Goal: Information Seeking & Learning: Find specific fact

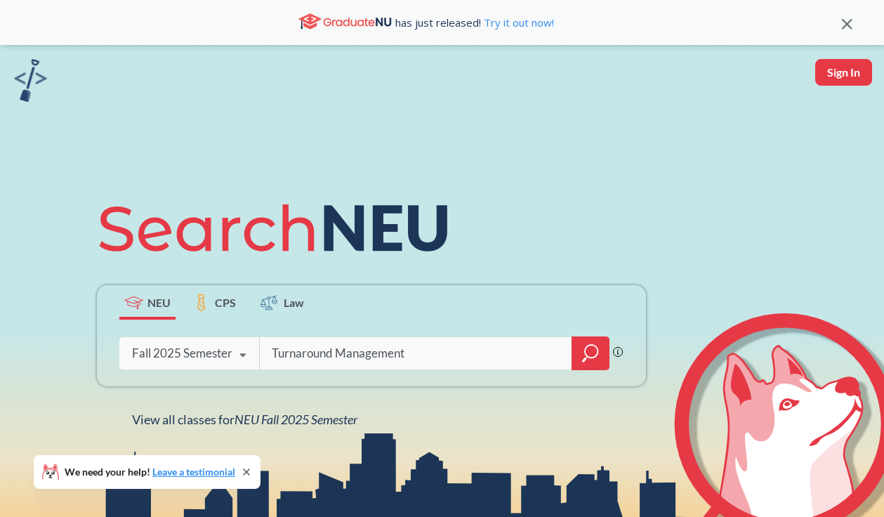
type input "Turnaround Management"
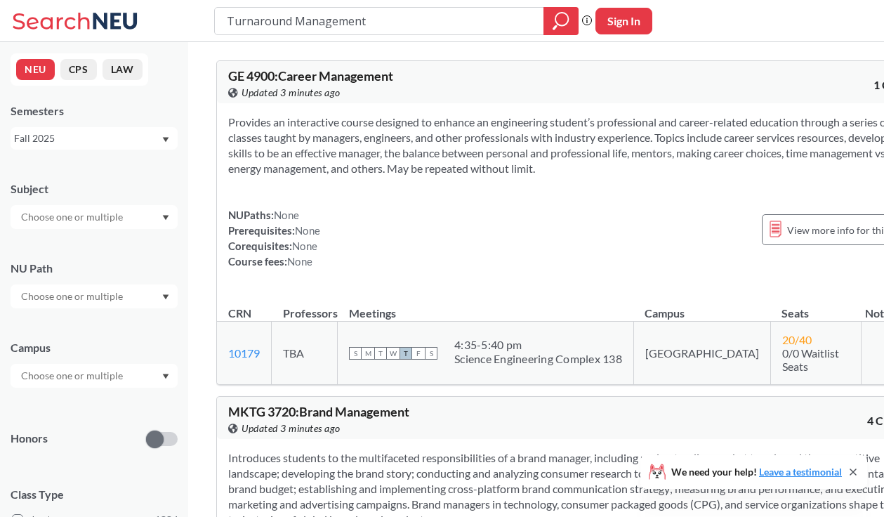
click at [76, 138] on div "Fall 2025" at bounding box center [87, 138] width 147 height 15
click at [75, 218] on div "Fall 2021" at bounding box center [94, 208] width 167 height 39
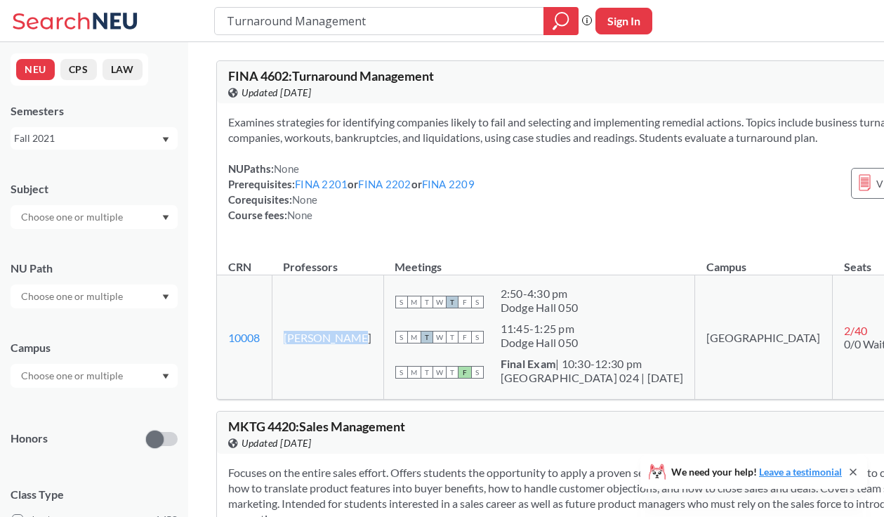
drag, startPoint x: 275, startPoint y: 339, endPoint x: 313, endPoint y: 357, distance: 42.1
click at [313, 357] on td "[PERSON_NAME]" at bounding box center [328, 337] width 112 height 124
copy td "[PERSON_NAME]"
click at [112, 145] on div "Fall 2021" at bounding box center [87, 138] width 147 height 15
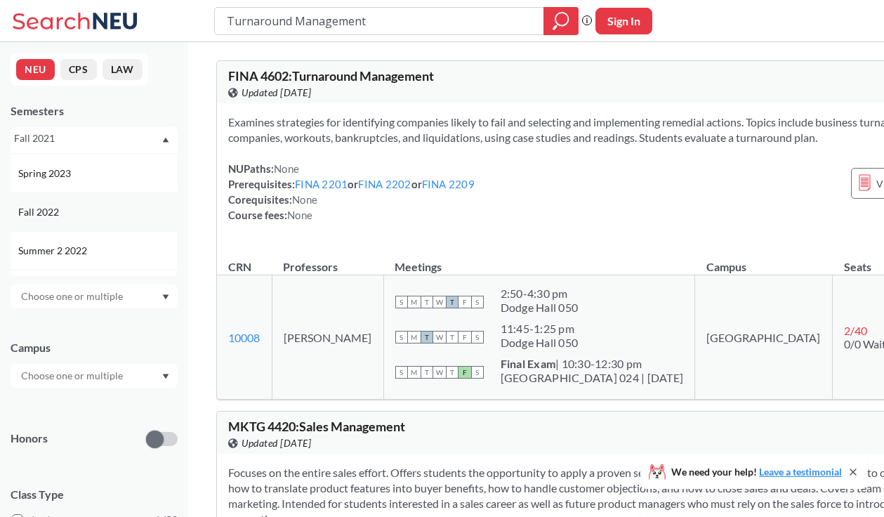
click at [89, 217] on div "Fall 2022" at bounding box center [97, 211] width 159 height 15
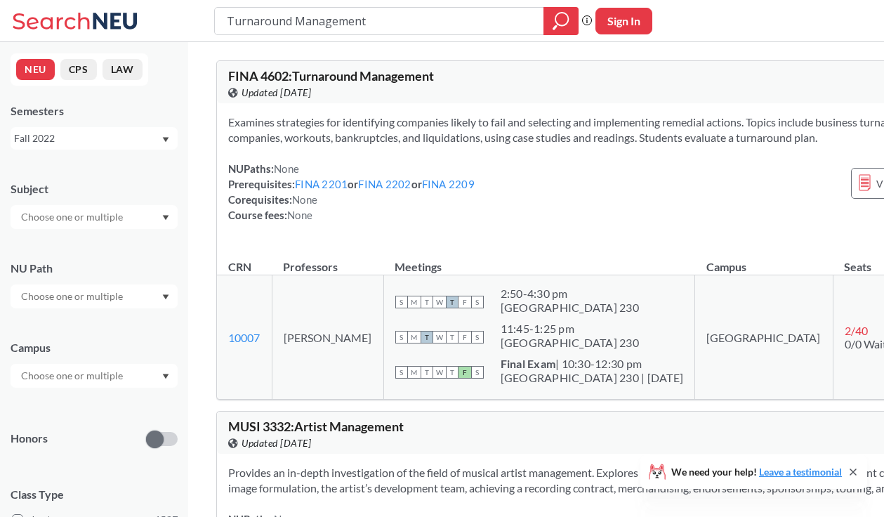
click at [67, 133] on div "Fall 2022" at bounding box center [87, 138] width 147 height 15
click at [67, 232] on div "Fall 2020" at bounding box center [97, 227] width 159 height 15
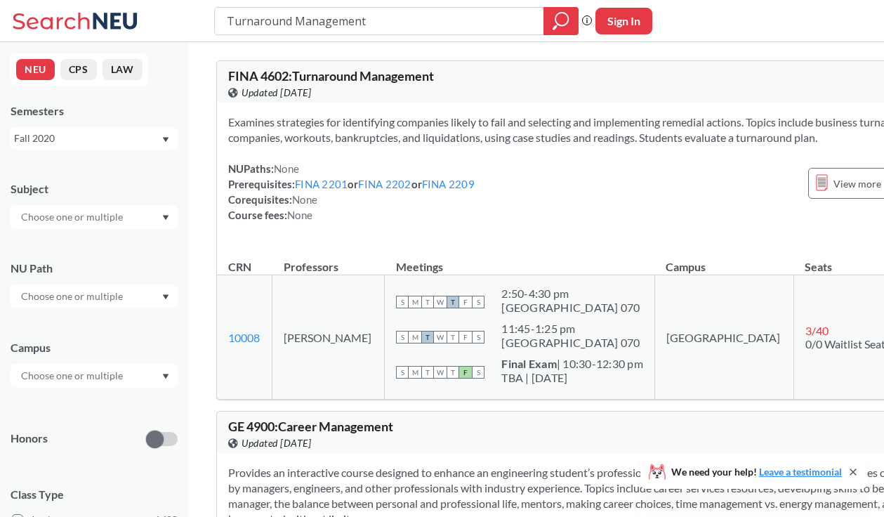
click at [469, 154] on div "Examines strategies for identifying companies likely to fail and selecting and …" at bounding box center [598, 174] width 762 height 142
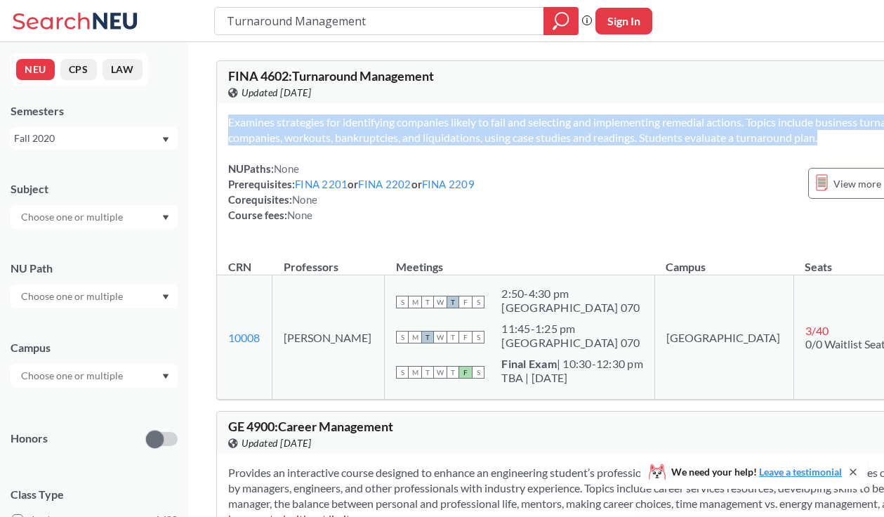
drag, startPoint x: 469, startPoint y: 154, endPoint x: 225, endPoint y: 115, distance: 247.9
click at [225, 115] on div "Examines strategies for identifying companies likely to fail and selecting and …" at bounding box center [598, 174] width 762 height 142
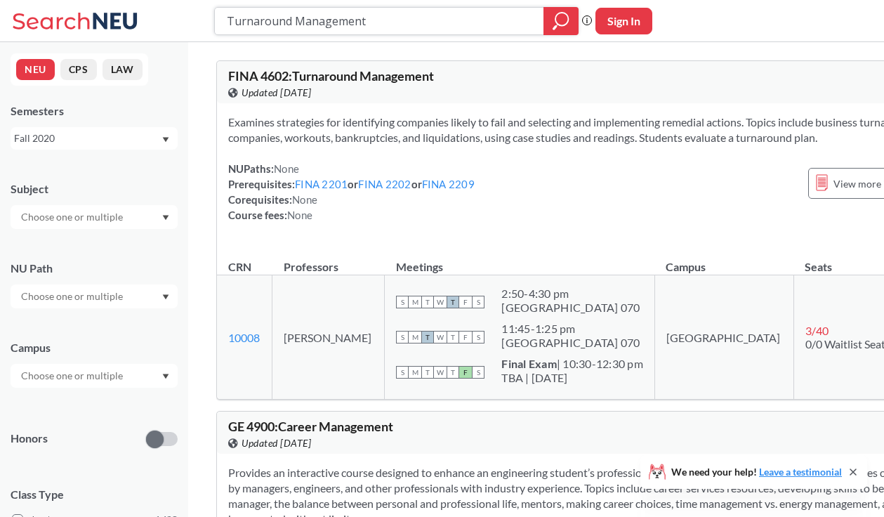
drag, startPoint x: 383, startPoint y: 25, endPoint x: 190, endPoint y: 4, distance: 194.1
click at [190, 4] on div "Turnaround Management Phrase search guarantees the exact search appears in the …" at bounding box center [442, 21] width 884 height 42
click at [95, 149] on div "NEU CPS LAW Semesters Fall 2020 Subject NU Path Campus Honors Class Type Lectur…" at bounding box center [94, 279] width 188 height 474
click at [87, 142] on div "Fall 2020" at bounding box center [87, 138] width 147 height 15
click at [79, 169] on div "Fall 2025" at bounding box center [97, 168] width 159 height 15
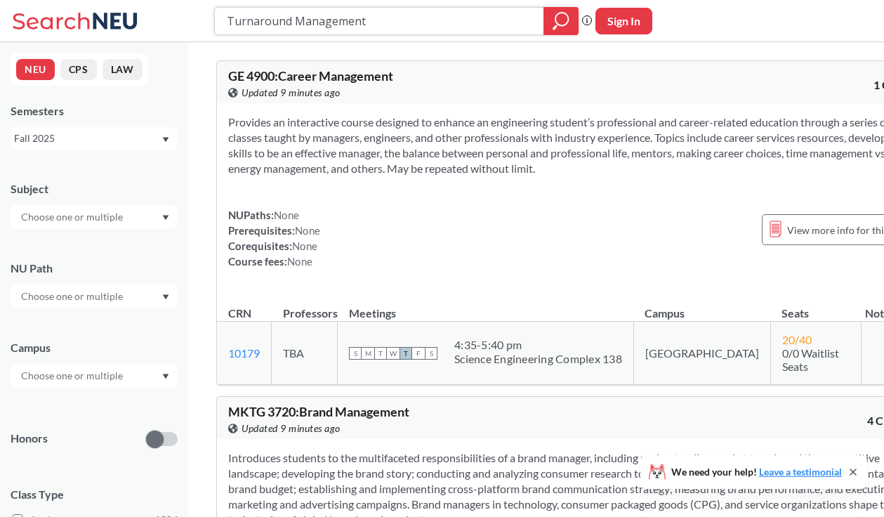
drag, startPoint x: 406, startPoint y: 28, endPoint x: 199, endPoint y: 5, distance: 208.3
click at [199, 5] on div "Turnaround Management Phrase search guarantees the exact search appears in the …" at bounding box center [442, 21] width 884 height 42
type input "DS 2500"
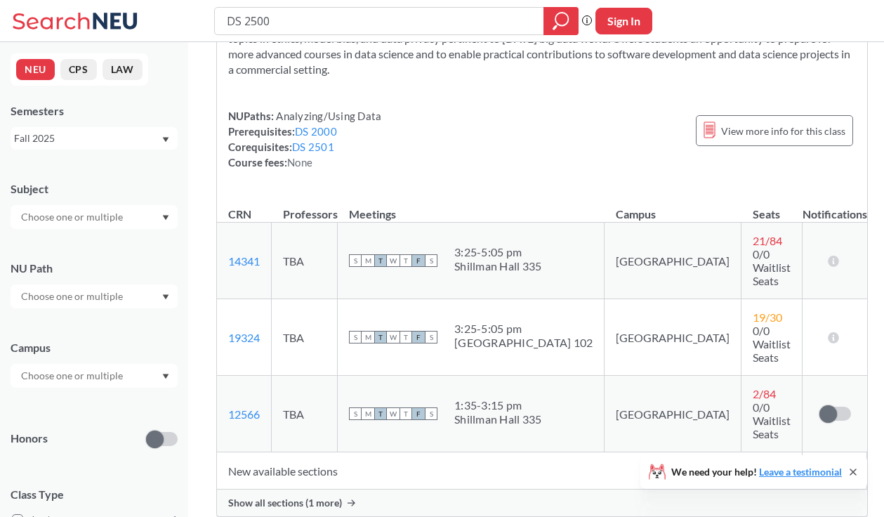
scroll to position [176, 0]
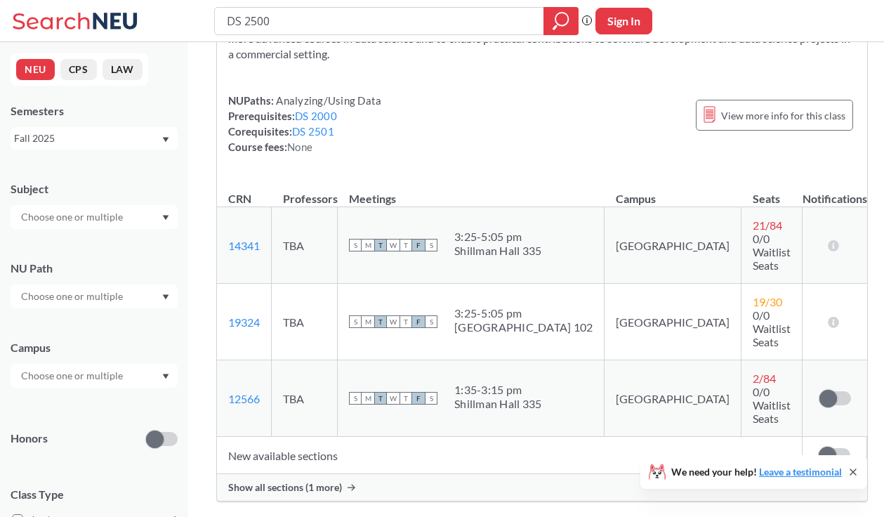
click at [320, 481] on span "Show all sections (1 more)" at bounding box center [285, 487] width 114 height 13
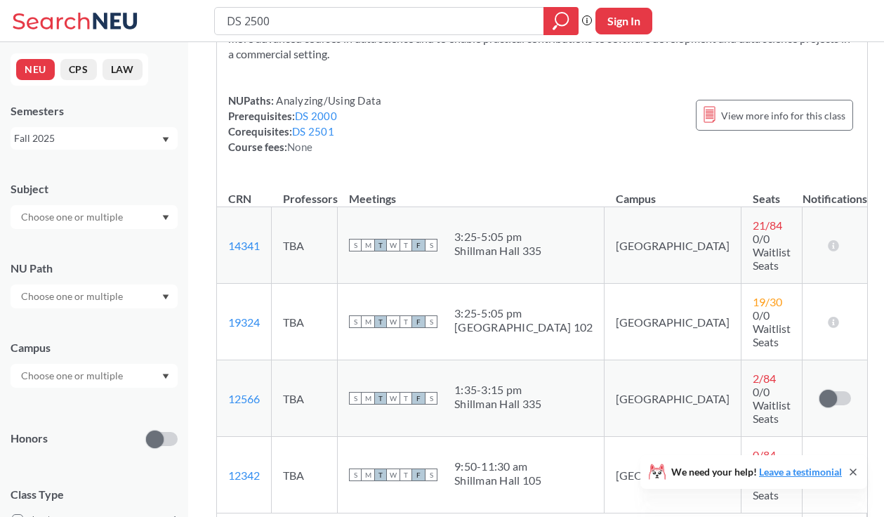
click at [121, 138] on div "Fall 2025" at bounding box center [87, 138] width 147 height 15
click at [105, 227] on div "Spring 2025" at bounding box center [97, 230] width 159 height 15
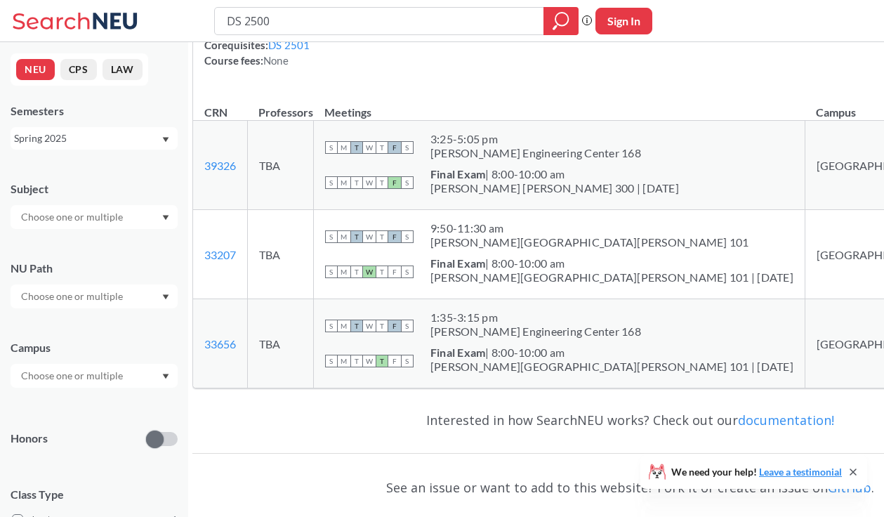
scroll to position [231, 0]
click at [90, 142] on div "Spring 2025" at bounding box center [87, 138] width 147 height 15
click at [74, 251] on span "Summer 1 2025" at bounding box center [54, 253] width 72 height 15
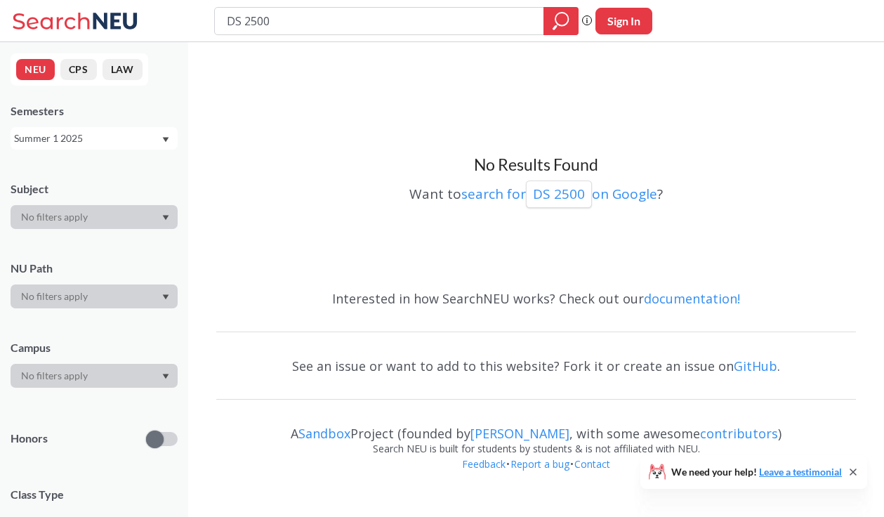
click at [91, 142] on div "Summer 1 2025" at bounding box center [87, 138] width 147 height 15
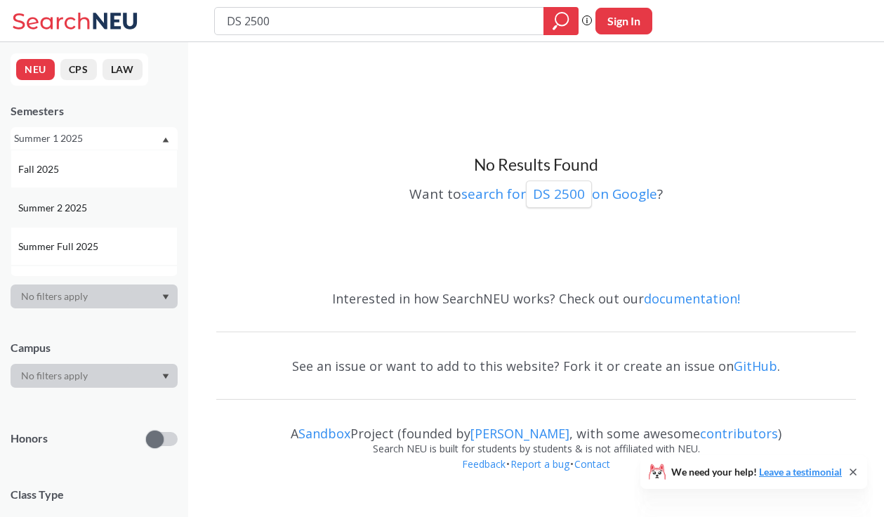
click at [85, 206] on span "Summer 2 2025" at bounding box center [54, 207] width 72 height 15
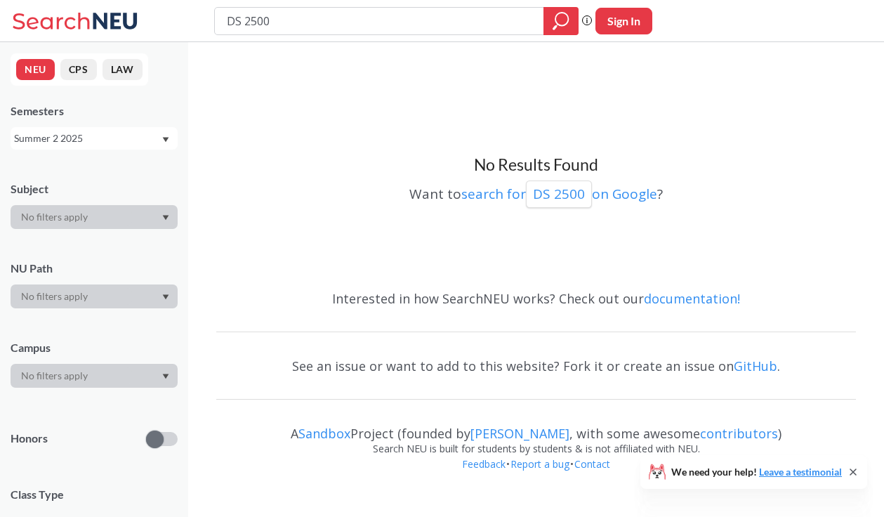
click at [88, 144] on div "Summer 2 2025" at bounding box center [87, 138] width 147 height 15
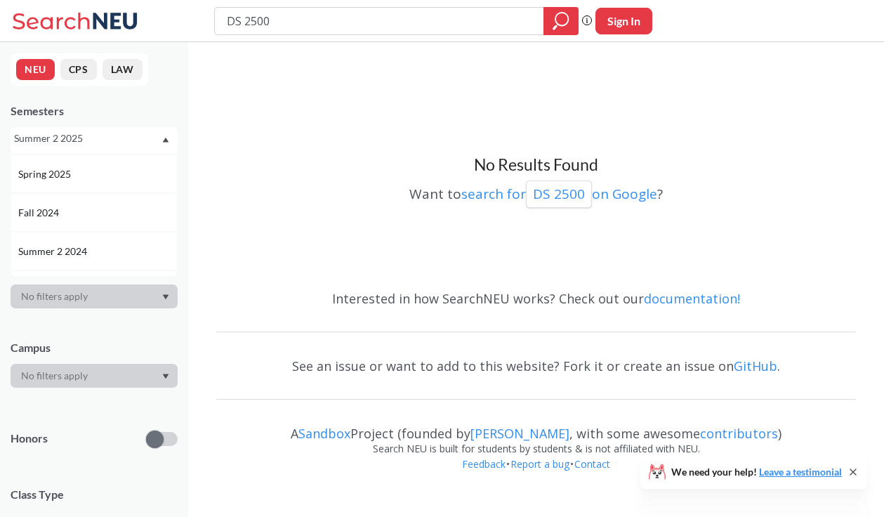
scroll to position [154, 0]
click at [89, 210] on div "Fall 2024" at bounding box center [97, 208] width 159 height 15
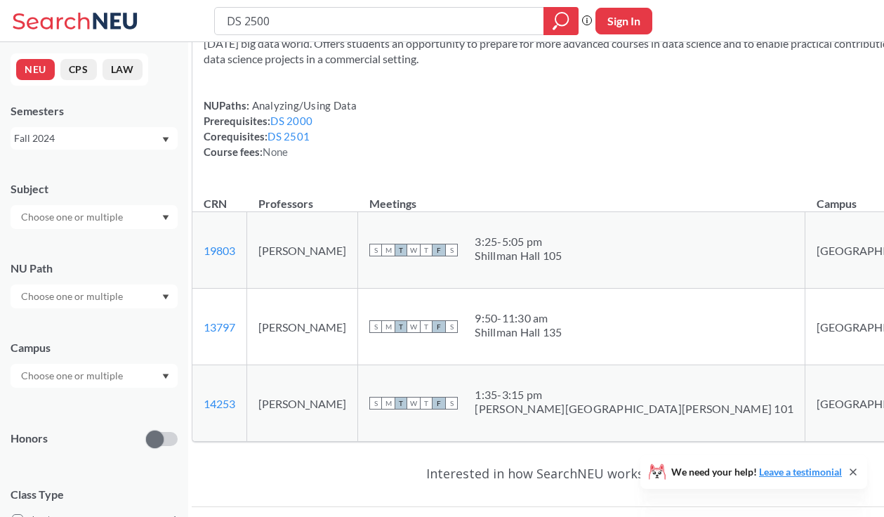
scroll to position [149, 0]
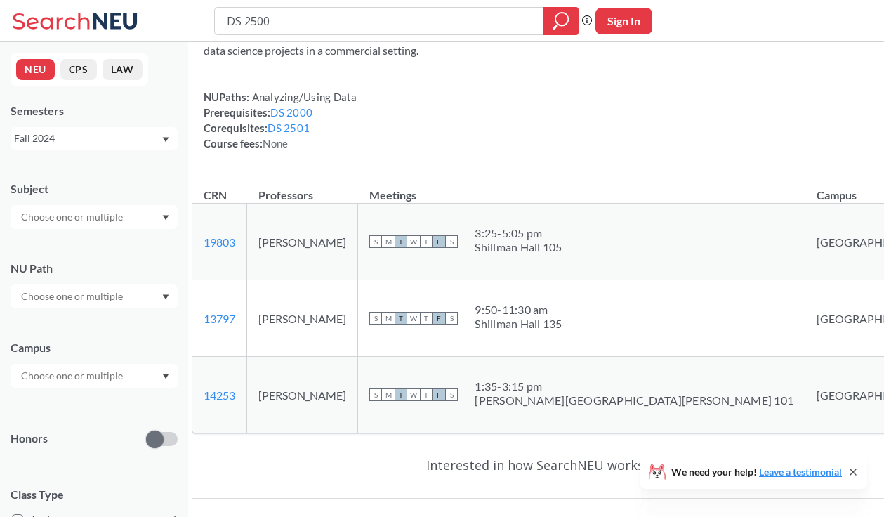
drag, startPoint x: 284, startPoint y: 260, endPoint x: 384, endPoint y: 260, distance: 100.4
click at [358, 260] on td "[PERSON_NAME]" at bounding box center [302, 242] width 111 height 76
copy td "[PERSON_NAME]"
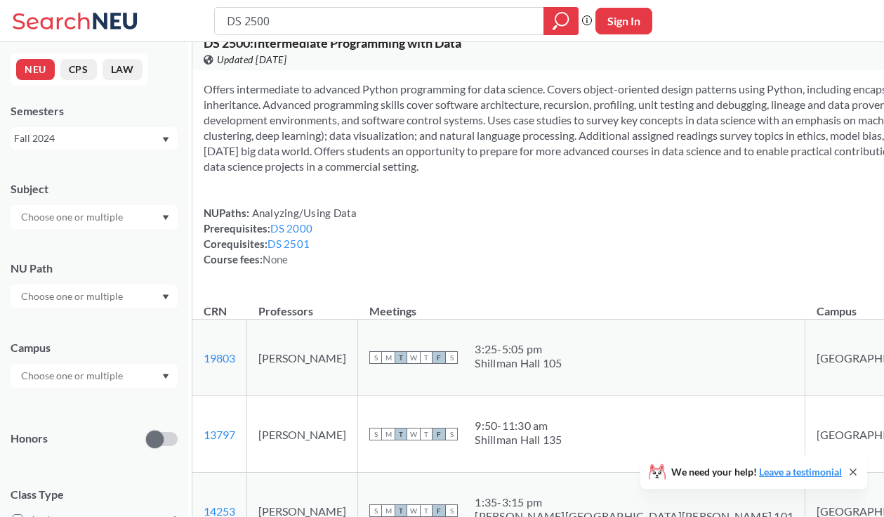
scroll to position [0, 0]
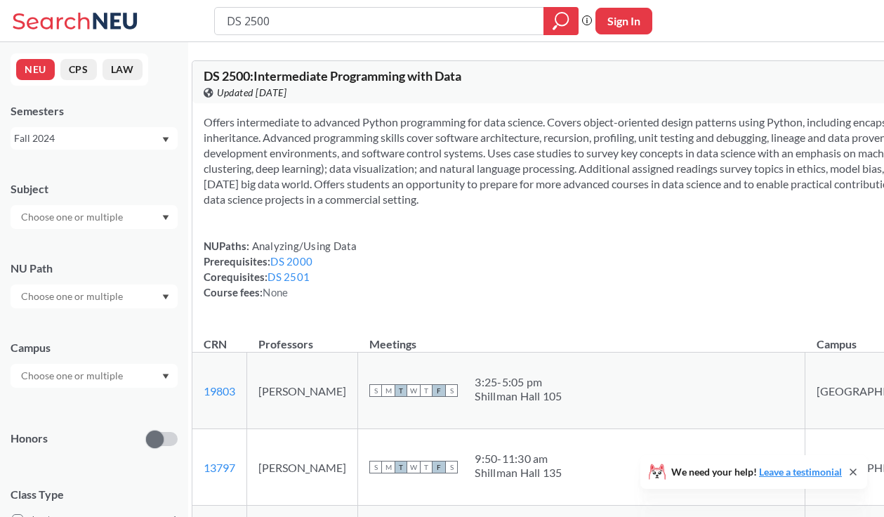
click at [106, 141] on div "Fall 2024" at bounding box center [87, 138] width 147 height 15
click at [74, 229] on div "Spring 2024" at bounding box center [94, 218] width 167 height 39
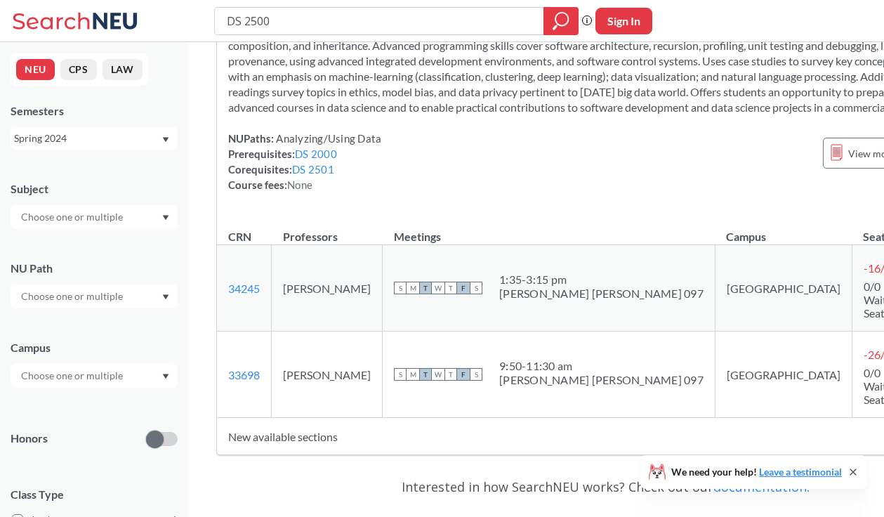
scroll to position [93, 0]
drag, startPoint x: 283, startPoint y: 306, endPoint x: 366, endPoint y: 307, distance: 82.8
click at [366, 307] on td "[PERSON_NAME]" at bounding box center [327, 287] width 111 height 86
copy td "[PERSON_NAME]"
click at [131, 142] on div "Spring 2024" at bounding box center [87, 138] width 147 height 15
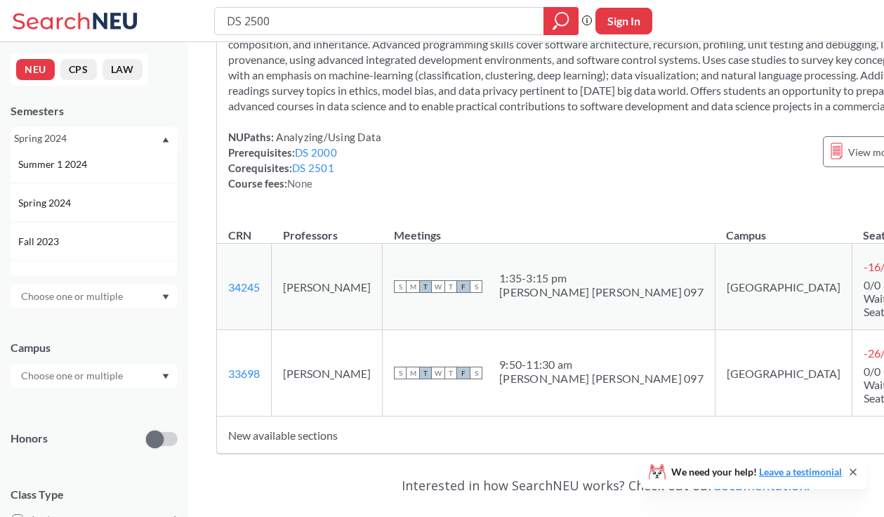
scroll to position [317, 0]
click at [109, 232] on div "Fall 2023" at bounding box center [97, 238] width 159 height 15
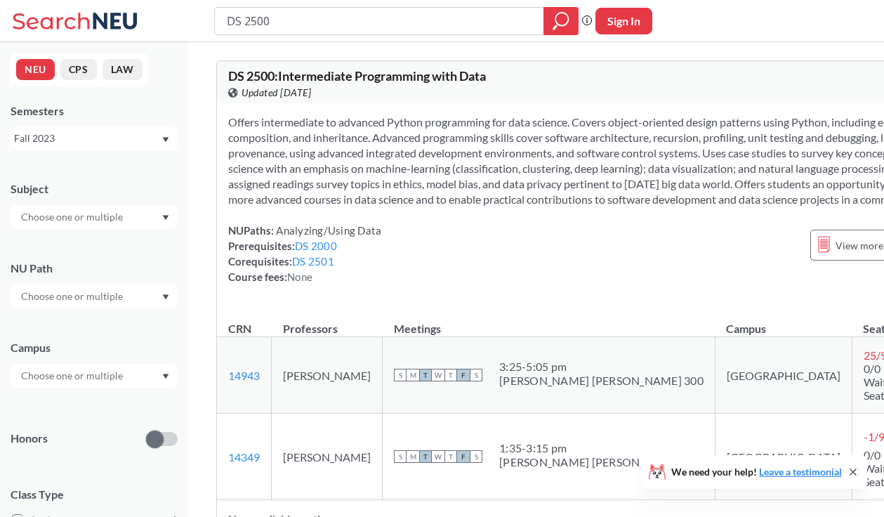
click at [39, 137] on div "Fall 2023" at bounding box center [87, 138] width 147 height 15
click at [75, 199] on div "Fall 2022" at bounding box center [94, 187] width 167 height 39
drag, startPoint x: 287, startPoint y: 391, endPoint x: 371, endPoint y: 390, distance: 83.5
click at [371, 390] on td "[PERSON_NAME]" at bounding box center [327, 375] width 111 height 76
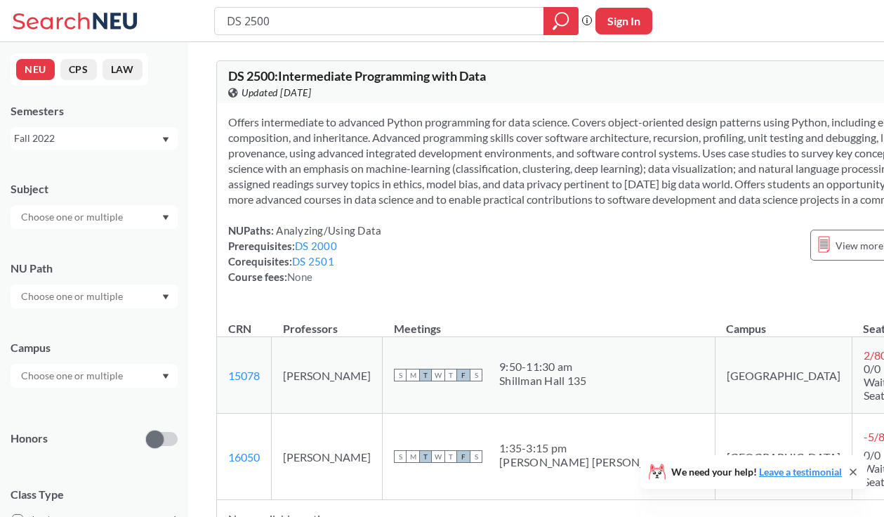
copy td "[PERSON_NAME]"
click at [85, 294] on input "text" at bounding box center [73, 296] width 118 height 17
click at [95, 267] on div "NU Path" at bounding box center [94, 267] width 167 height 15
click at [85, 20] on icon at bounding box center [77, 21] width 131 height 28
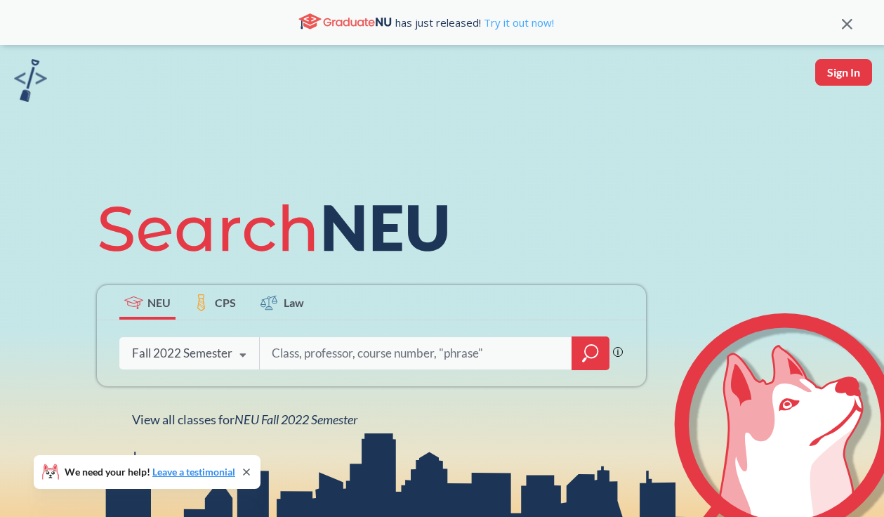
click at [513, 19] on link "Try it out now!" at bounding box center [517, 22] width 73 height 14
